Goal: Information Seeking & Learning: Learn about a topic

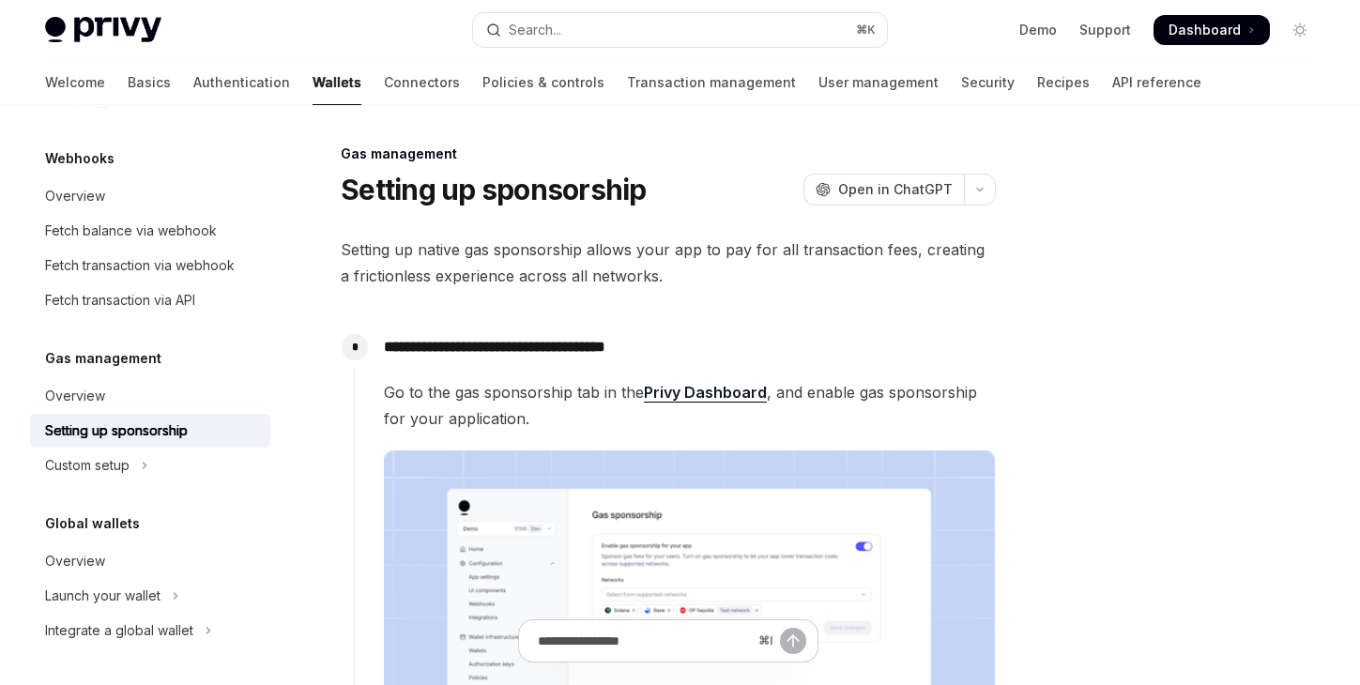
click at [727, 387] on link "Privy Dashboard" at bounding box center [705, 393] width 123 height 20
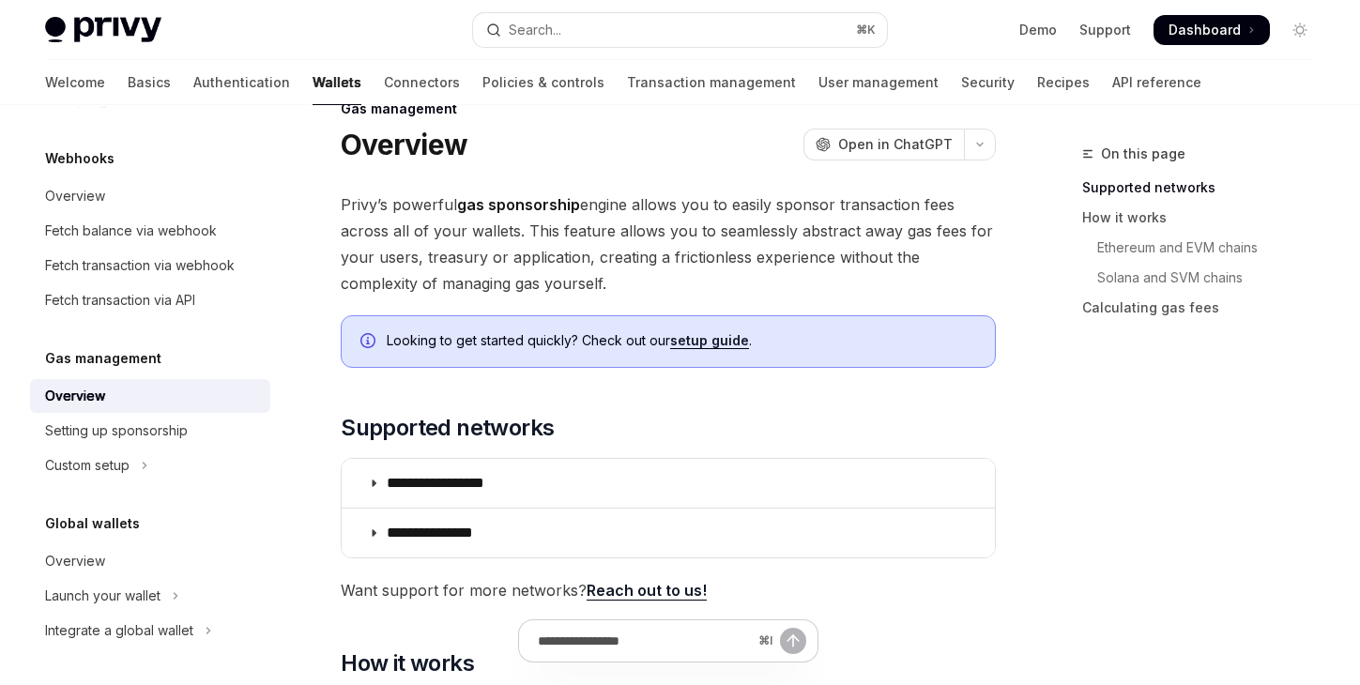
scroll to position [133, 0]
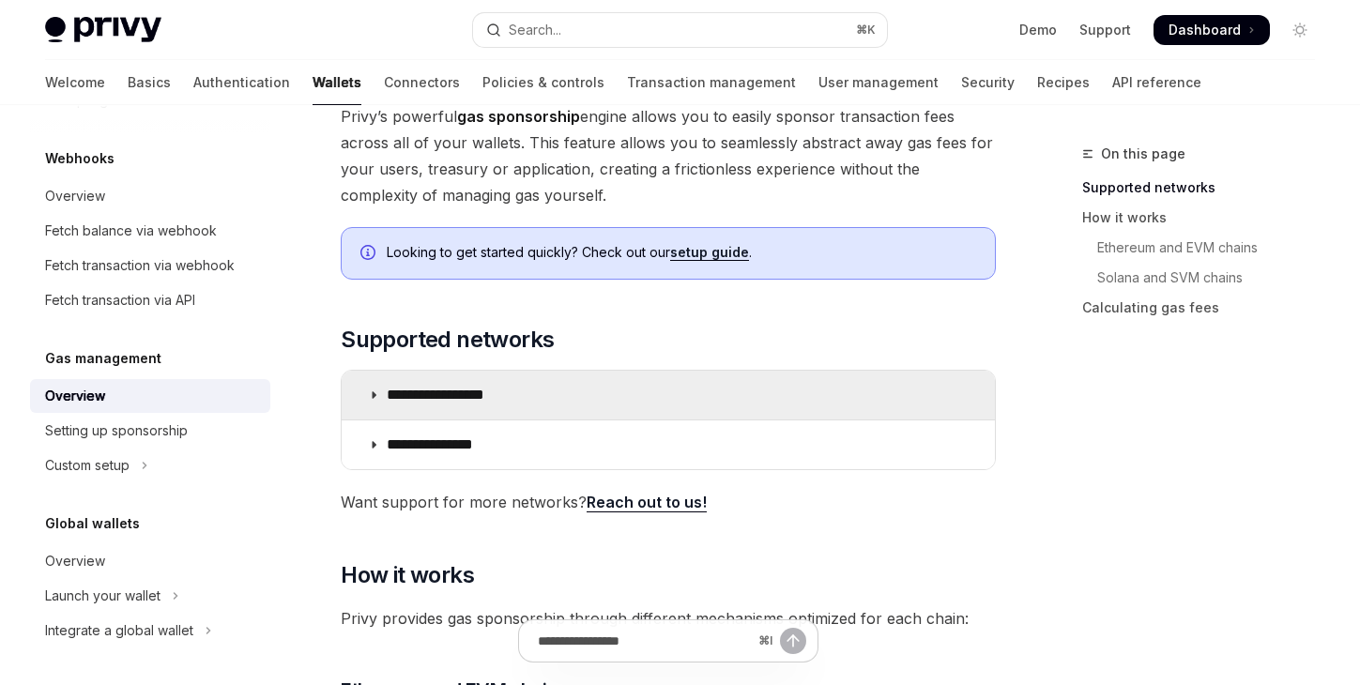
click at [548, 390] on summary "**********" at bounding box center [668, 395] width 653 height 49
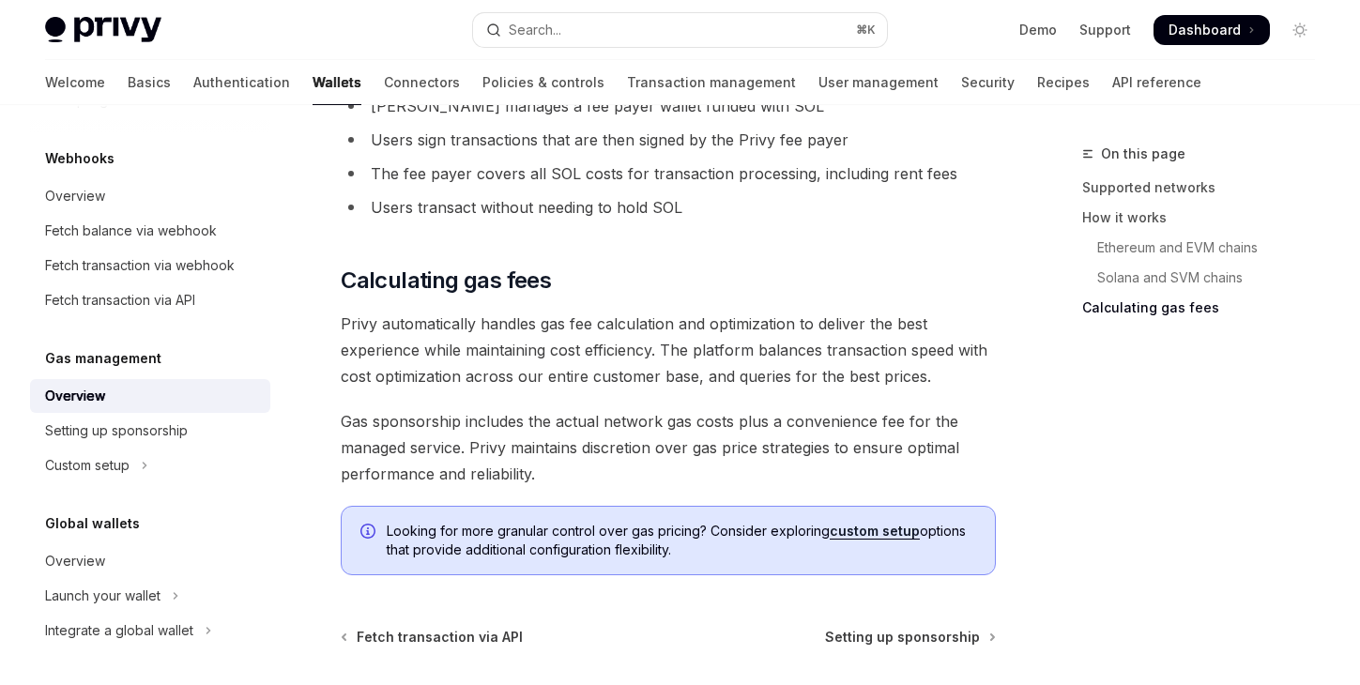
scroll to position [2074, 0]
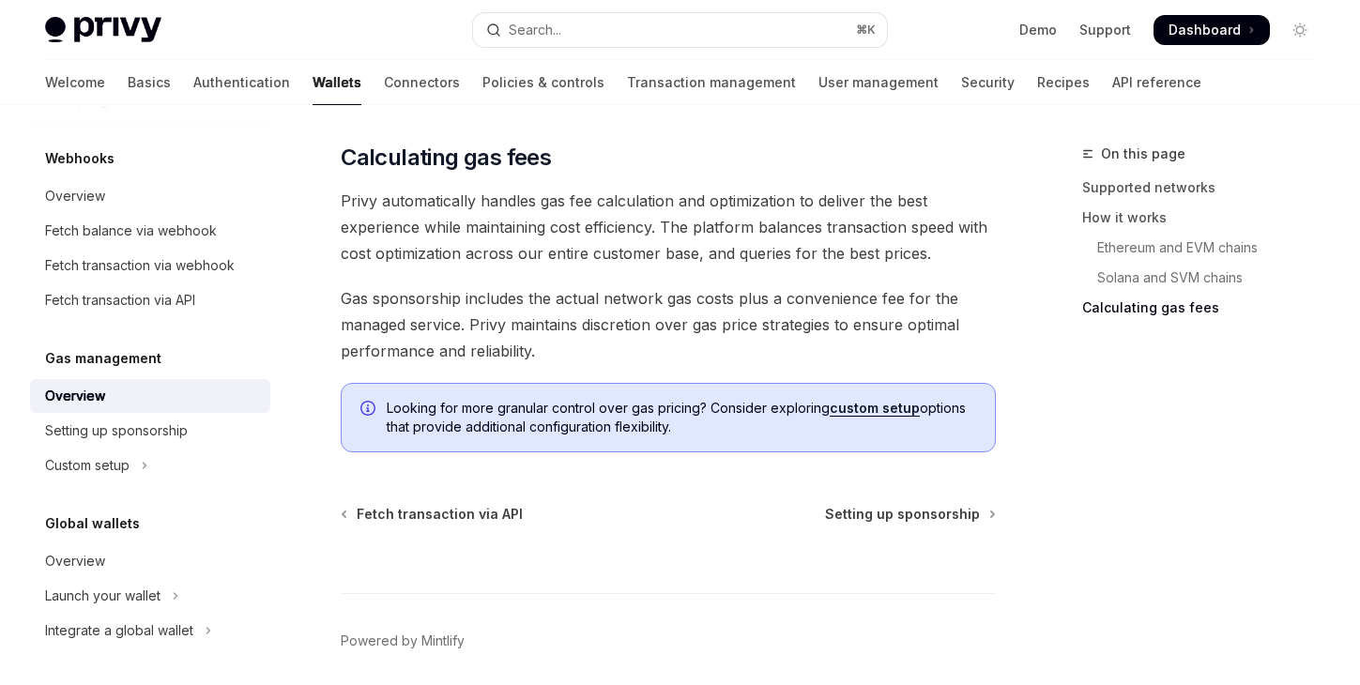
click at [905, 530] on div "⌘ I" at bounding box center [668, 558] width 655 height 69
click at [908, 510] on span "Setting up sponsorship" at bounding box center [902, 514] width 155 height 19
type textarea "*"
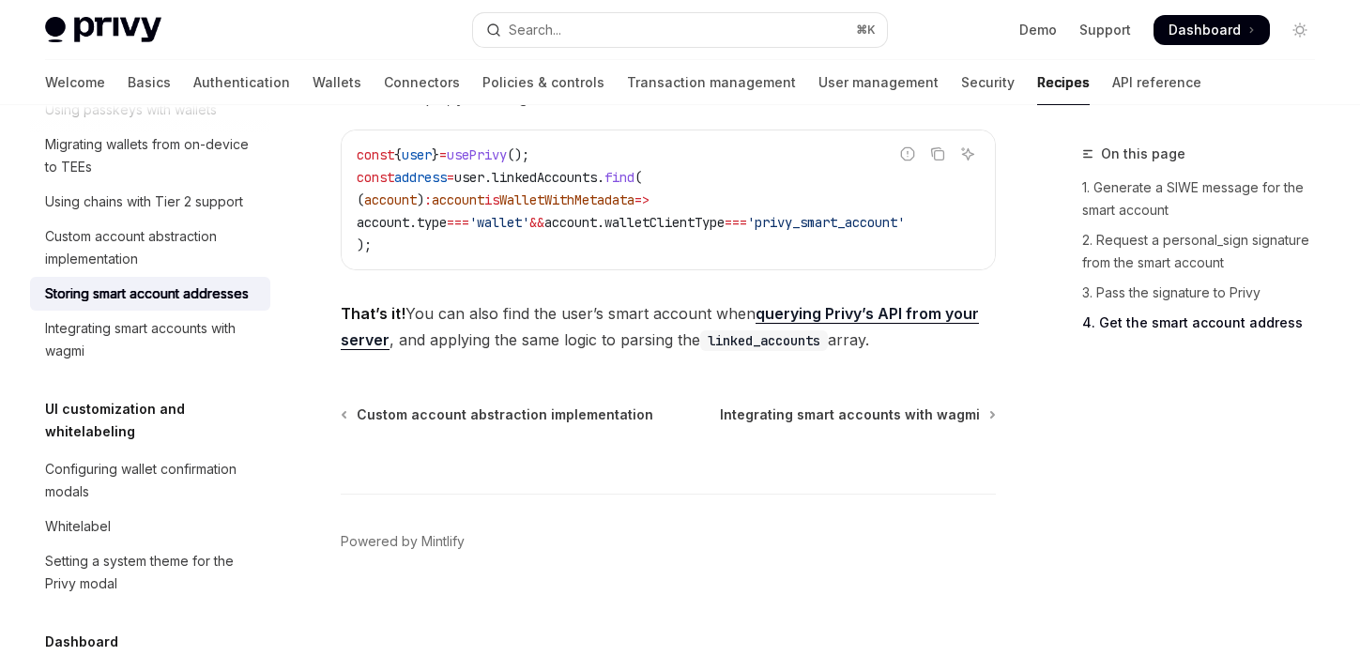
scroll to position [410, 0]
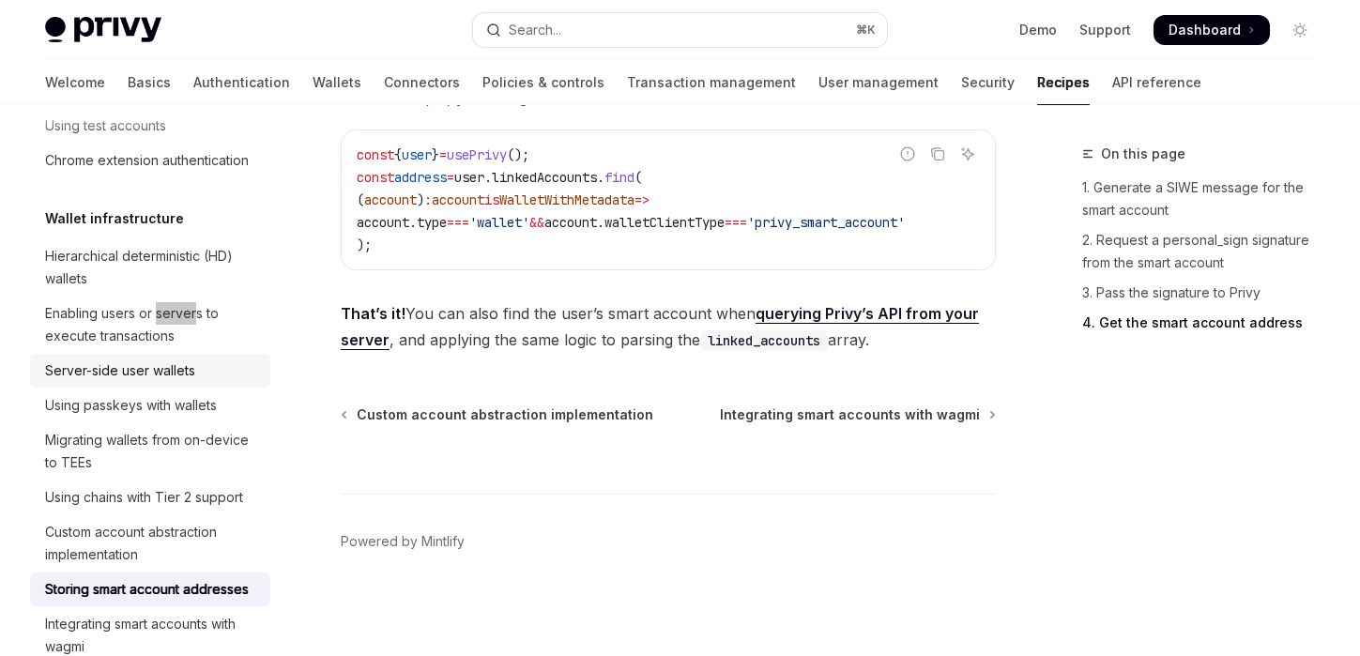
click at [185, 382] on div "Server-side user wallets" at bounding box center [120, 370] width 150 height 23
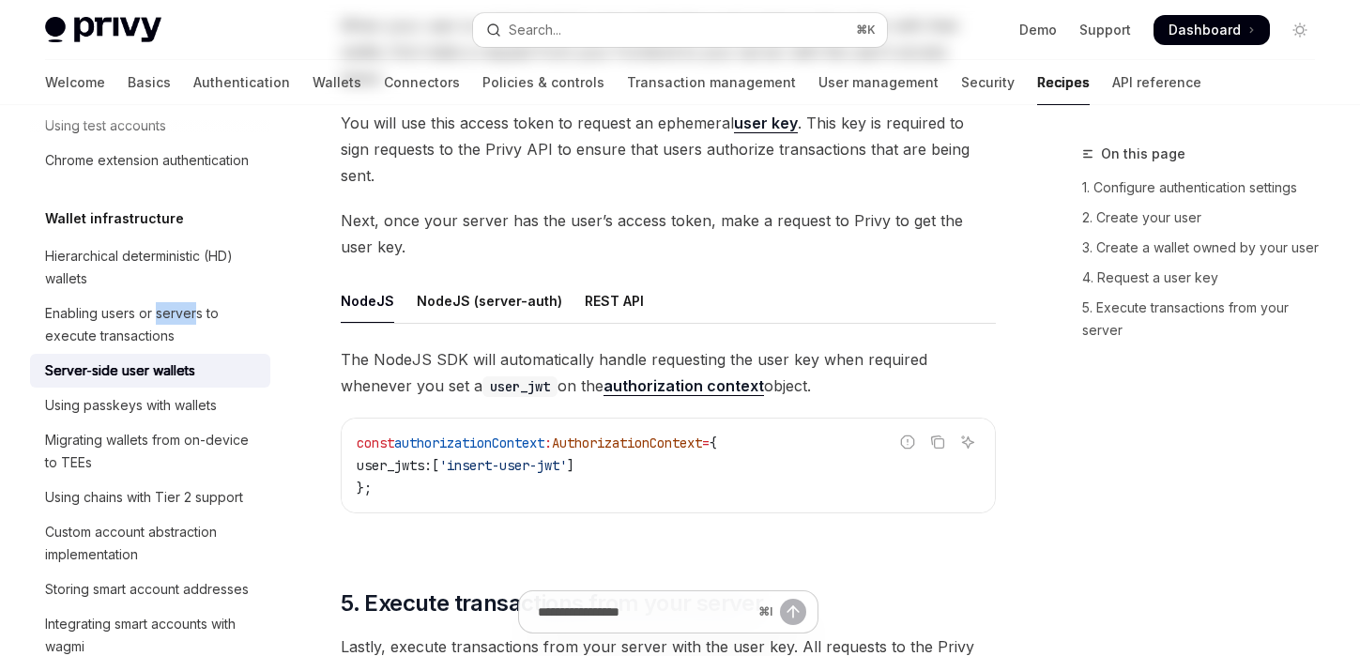
type textarea "*"
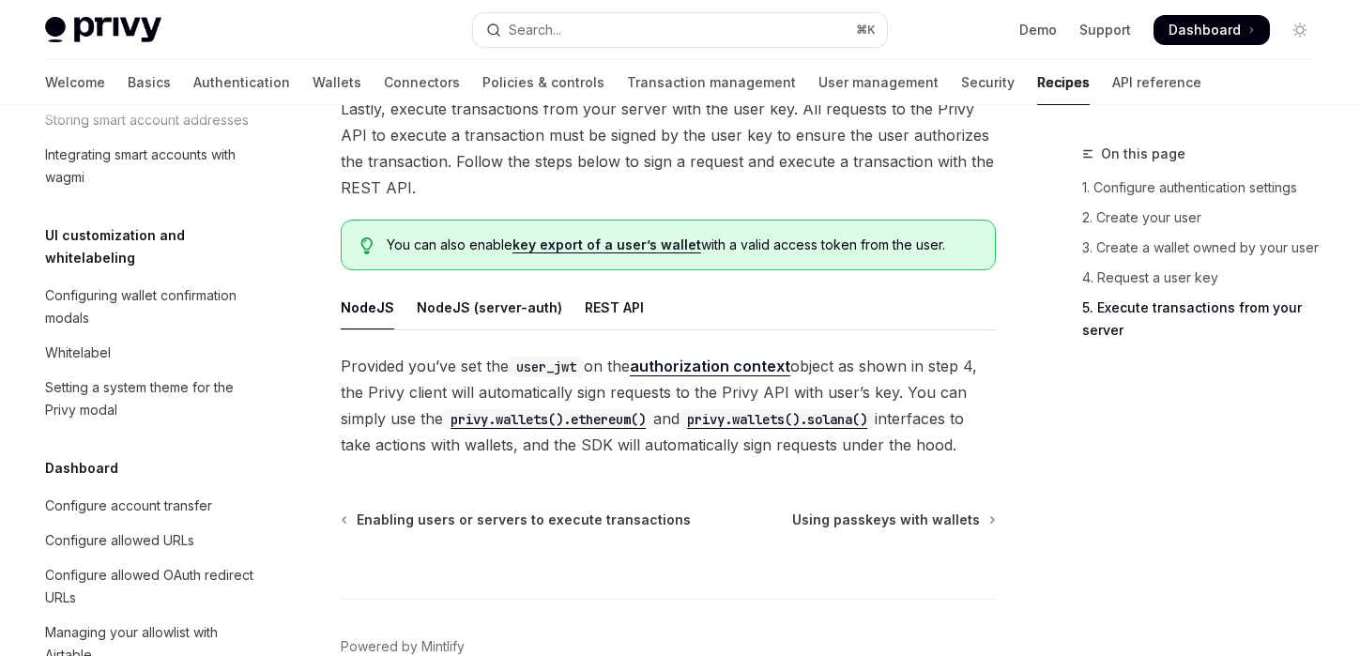
scroll to position [1013, 0]
